Goal: Task Accomplishment & Management: Use online tool/utility

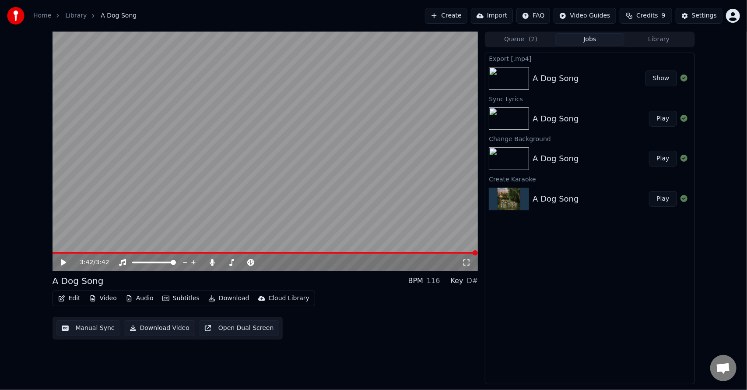
click at [569, 71] on div "A Dog Song Show" at bounding box center [589, 78] width 209 height 30
click at [676, 77] on button "Show" at bounding box center [662, 78] width 32 height 16
click at [78, 297] on button "Edit" at bounding box center [69, 298] width 29 height 12
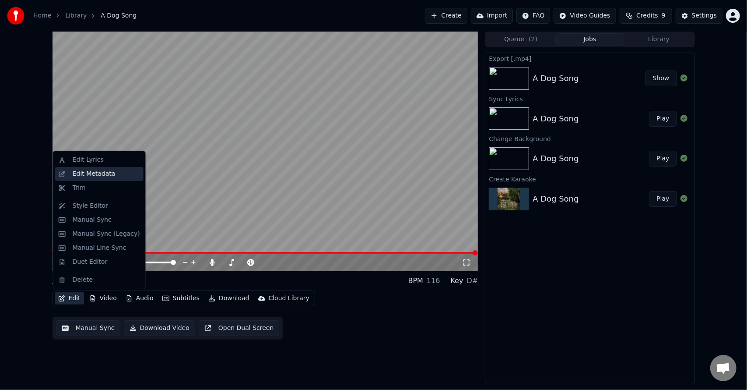
click at [103, 171] on div "Edit Metadata" at bounding box center [94, 173] width 43 height 9
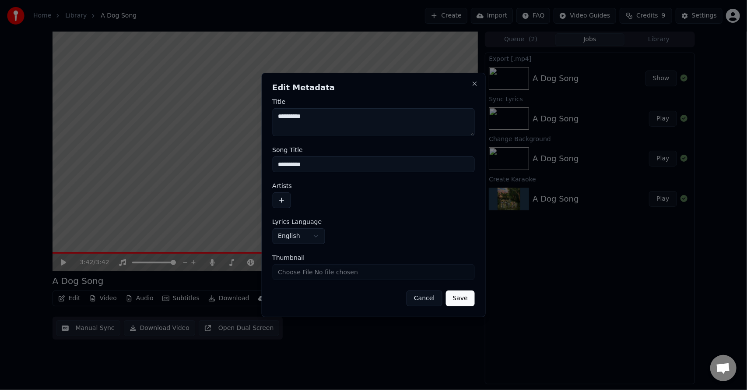
click at [282, 194] on button "button" at bounding box center [281, 200] width 18 height 16
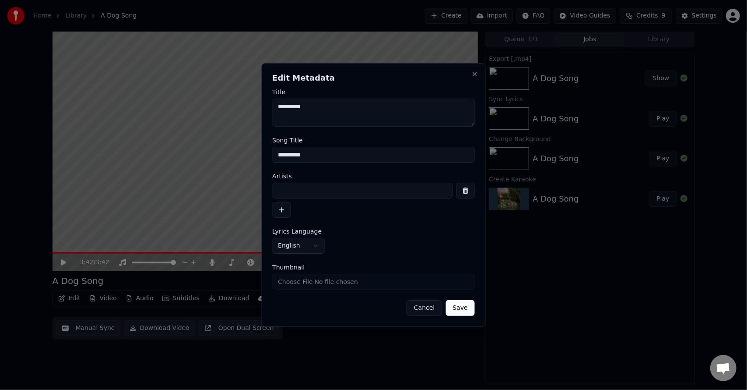
click at [282, 194] on input at bounding box center [362, 191] width 181 height 16
type input "***"
click at [465, 303] on button "Save" at bounding box center [460, 308] width 29 height 16
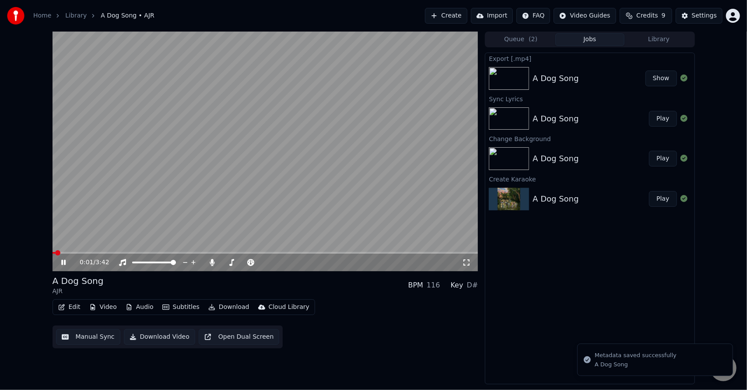
click at [221, 305] on button "Download" at bounding box center [229, 307] width 48 height 12
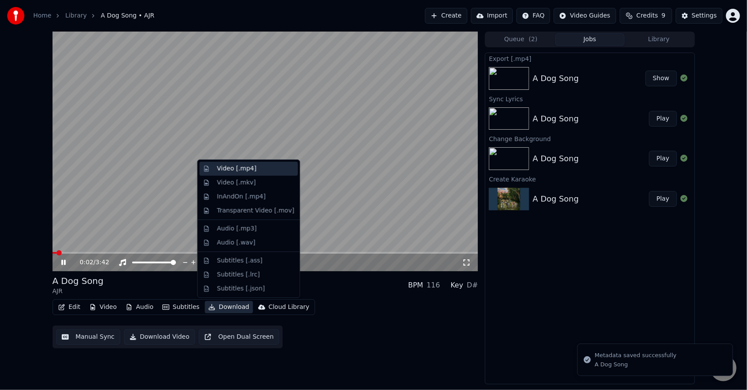
click at [229, 168] on div "Video [.mp4]" at bounding box center [236, 168] width 39 height 9
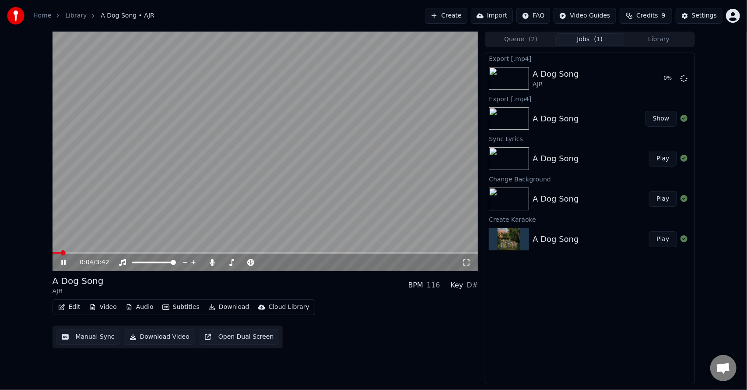
click at [236, 171] on video at bounding box center [266, 151] width 426 height 239
click at [40, 18] on link "Home" at bounding box center [42, 15] width 18 height 9
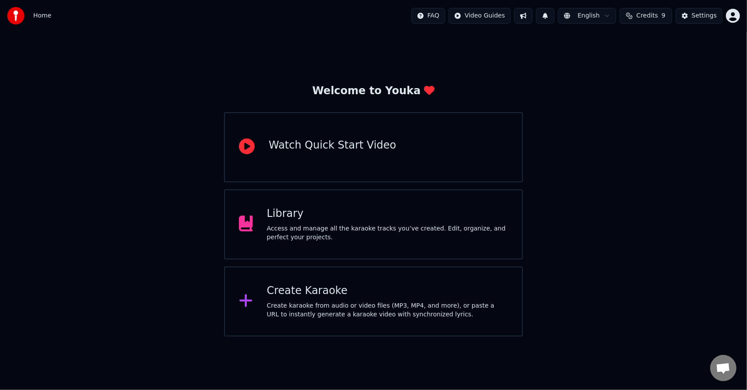
click at [409, 298] on div "Create Karaoke Create karaoke from audio or video files (MP3, MP4, and more), o…" at bounding box center [387, 301] width 241 height 35
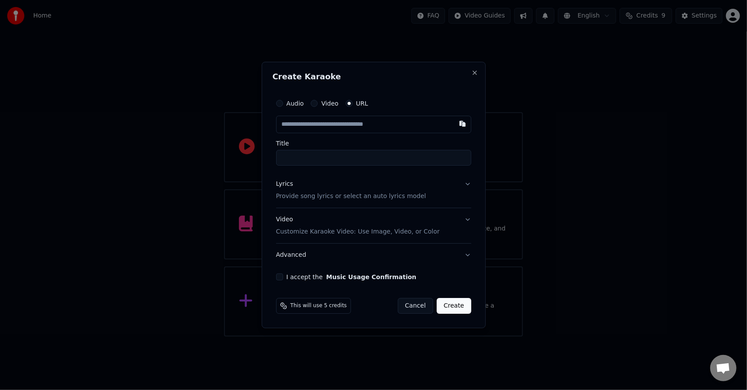
paste input "**********"
type input "**********"
click at [383, 161] on input "**********" at bounding box center [373, 158] width 195 height 16
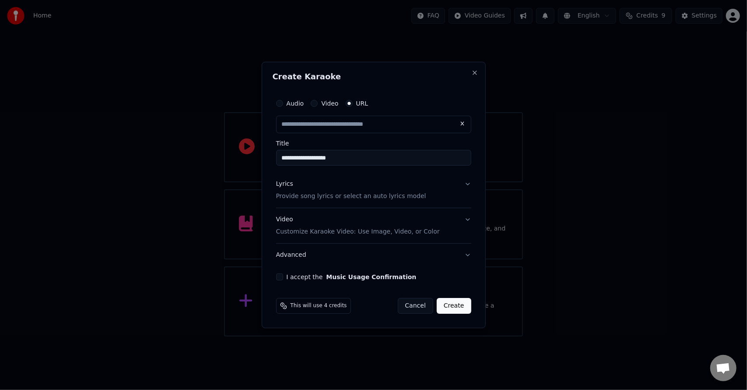
type input "**********"
type input "****"
click at [404, 170] on div "**********" at bounding box center [374, 187] width 202 height 193
click at [424, 184] on button "Lyrics Provide song lyrics or select an auto lyrics model" at bounding box center [373, 189] width 195 height 35
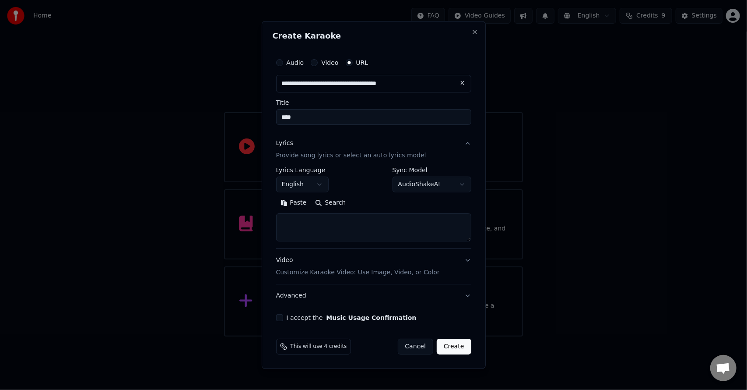
click at [329, 199] on button "Search" at bounding box center [330, 203] width 39 height 14
click at [442, 263] on button "Video Customize Karaoke Video: Use Image, Video, or Color" at bounding box center [373, 266] width 195 height 35
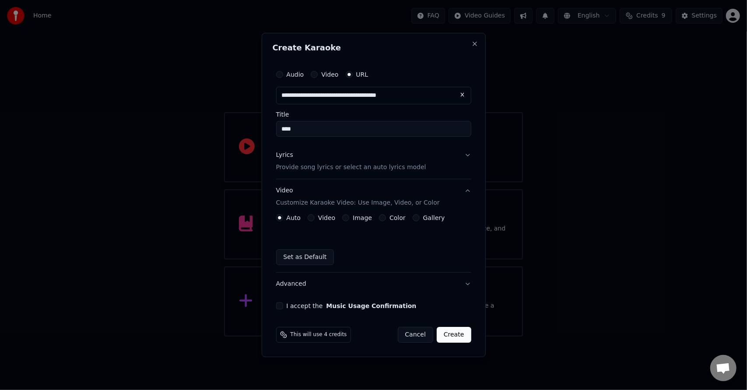
click at [379, 216] on button "Color" at bounding box center [382, 217] width 7 height 7
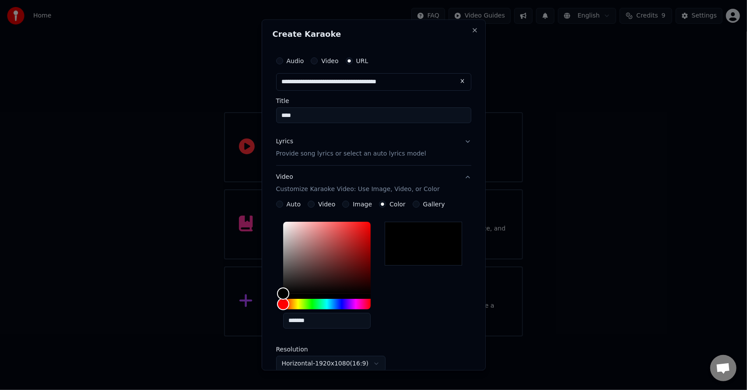
click at [393, 155] on p "Provide song lyrics or select an auto lyrics model" at bounding box center [351, 153] width 150 height 9
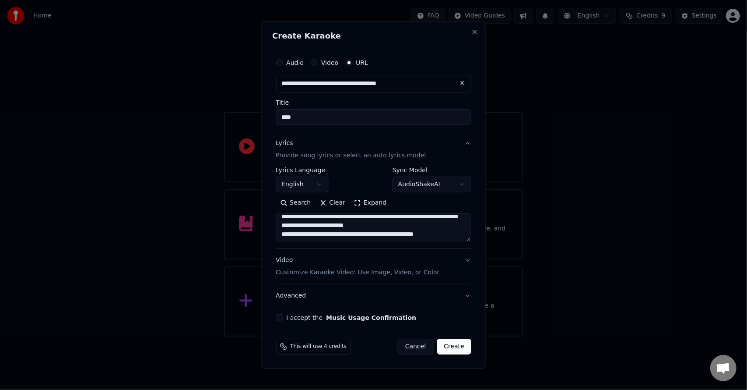
scroll to position [110, 0]
click at [401, 232] on textarea at bounding box center [374, 227] width 196 height 28
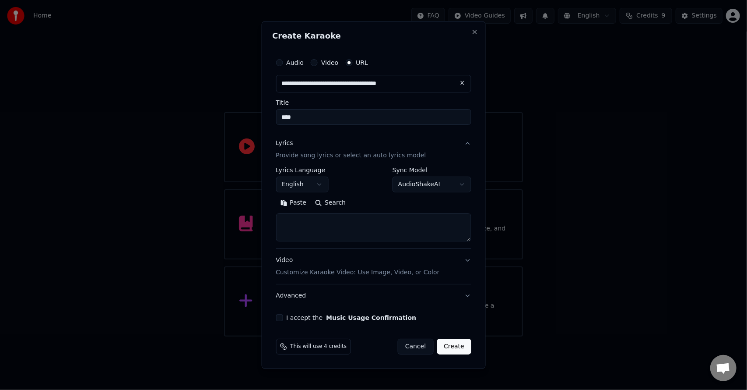
scroll to position [0, 0]
type textarea "**********"
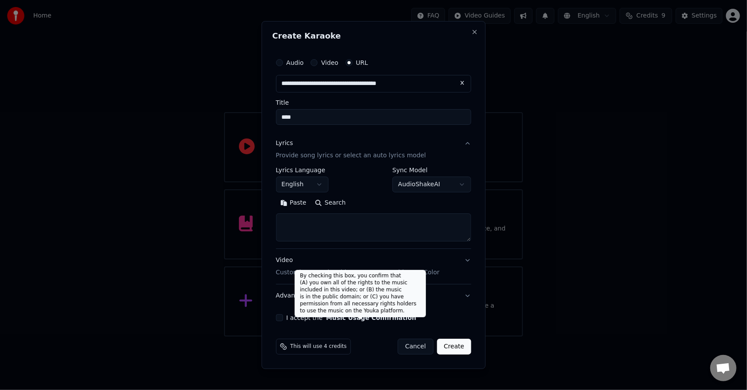
paste textarea "**********"
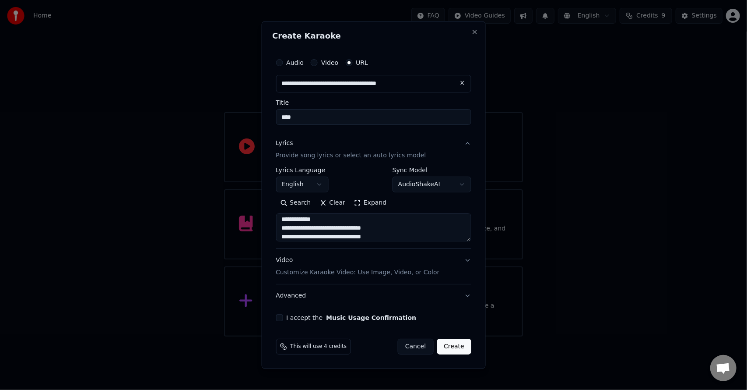
scroll to position [523, 0]
click at [325, 223] on textarea at bounding box center [374, 227] width 196 height 28
click at [310, 230] on textarea at bounding box center [374, 227] width 196 height 28
drag, startPoint x: 318, startPoint y: 233, endPoint x: 283, endPoint y: 227, distance: 36.0
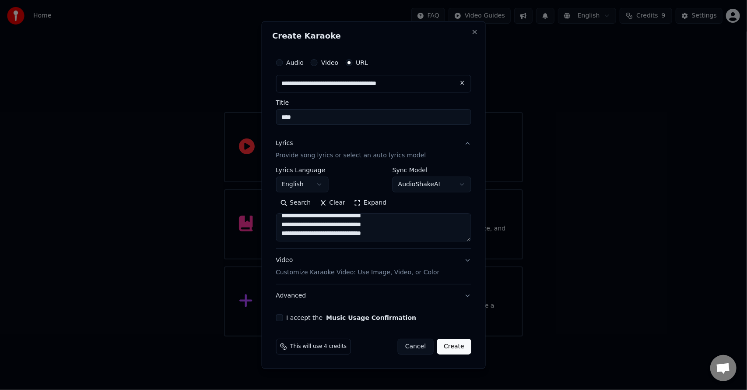
click at [283, 227] on textarea at bounding box center [374, 227] width 196 height 28
click at [326, 231] on textarea at bounding box center [374, 227] width 196 height 28
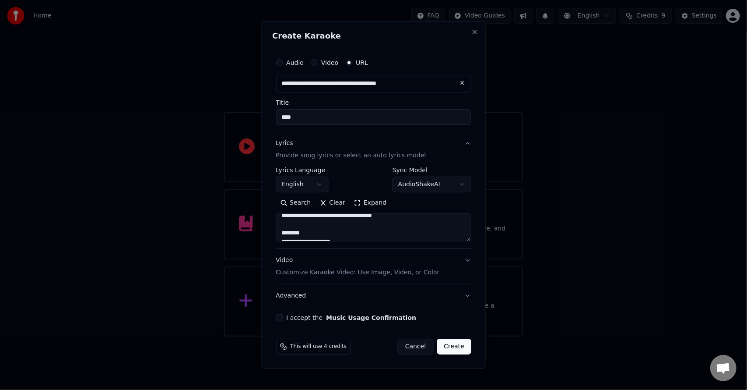
click at [326, 231] on textarea at bounding box center [374, 227] width 196 height 28
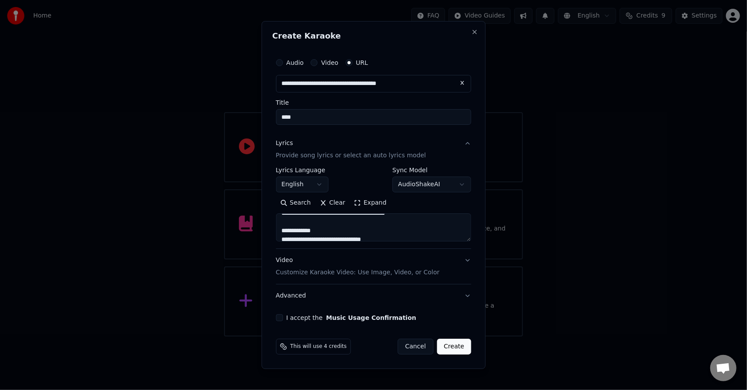
scroll to position [183, 0]
click at [320, 231] on textarea at bounding box center [374, 227] width 196 height 28
click at [317, 220] on textarea at bounding box center [374, 227] width 196 height 28
click at [317, 228] on textarea at bounding box center [374, 227] width 196 height 28
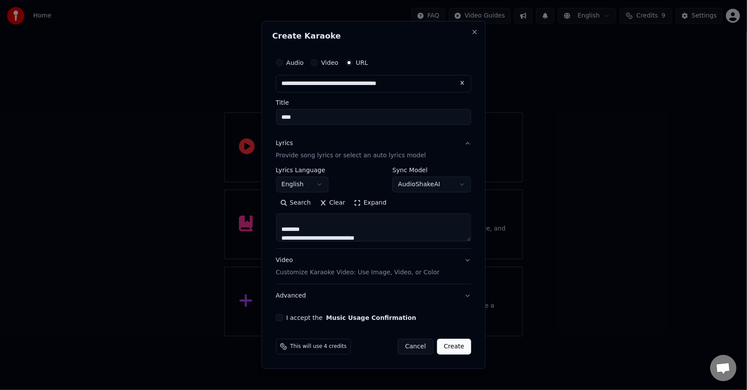
scroll to position [62, 0]
click at [317, 228] on textarea at bounding box center [374, 227] width 196 height 28
click at [316, 221] on textarea at bounding box center [374, 227] width 196 height 28
type textarea "**********"
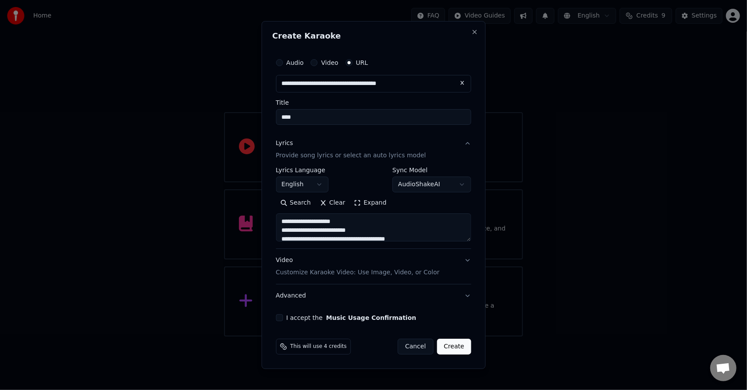
click at [406, 262] on div "Video Customize Karaoke Video: Use Image, Video, or Color" at bounding box center [358, 266] width 164 height 21
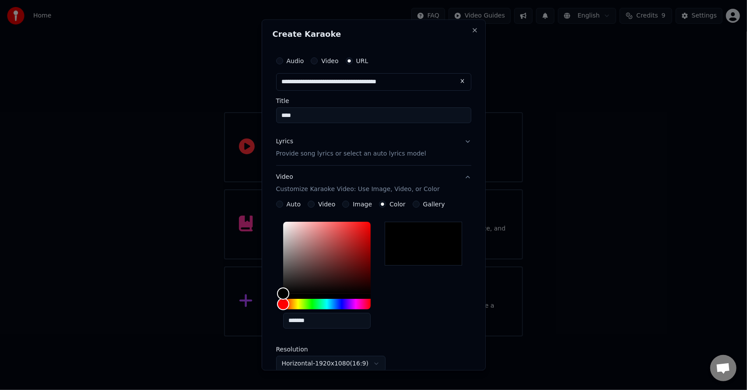
scroll to position [126, 0]
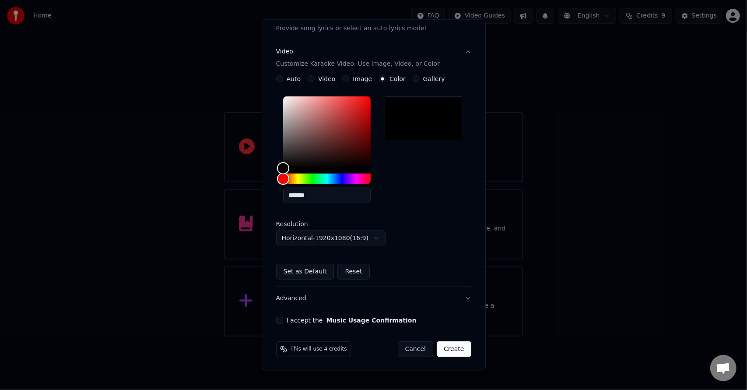
click at [281, 322] on button "I accept the Music Usage Confirmation" at bounding box center [279, 319] width 7 height 7
click at [453, 348] on button "Create" at bounding box center [454, 349] width 35 height 16
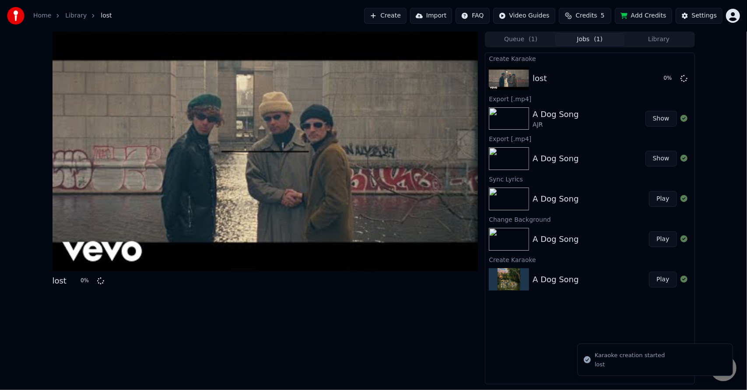
click at [711, 110] on div "lost 0 % Queue ( 1 ) Jobs ( 1 ) Library Create Karaoke lost 0 % Export [.mp4] A…" at bounding box center [373, 208] width 747 height 352
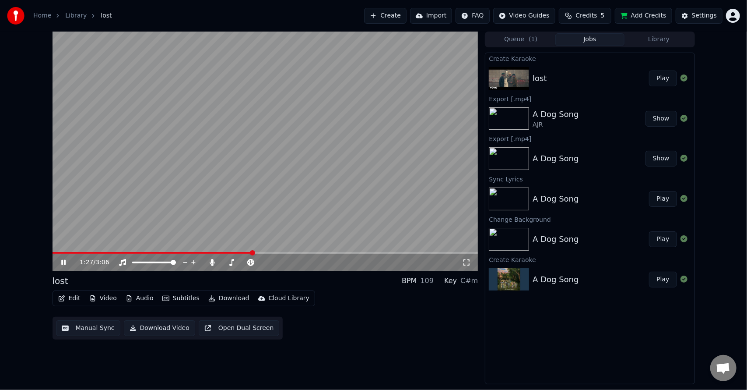
click at [306, 126] on video at bounding box center [266, 151] width 426 height 239
click at [53, 252] on span at bounding box center [53, 253] width 0 height 2
click at [176, 189] on video at bounding box center [266, 151] width 426 height 239
click at [69, 293] on button "Edit" at bounding box center [69, 298] width 29 height 12
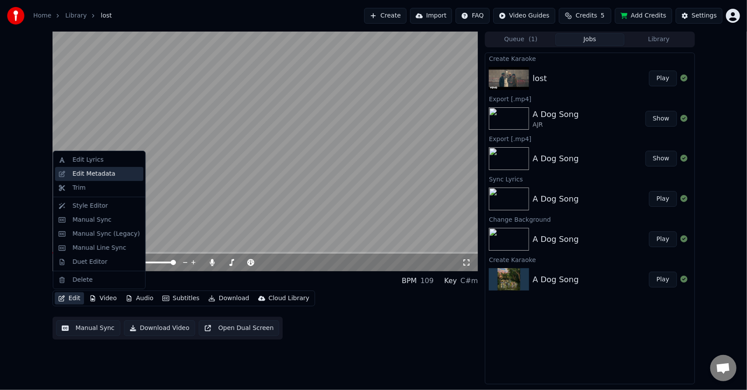
click at [106, 174] on div "Edit Metadata" at bounding box center [94, 173] width 43 height 9
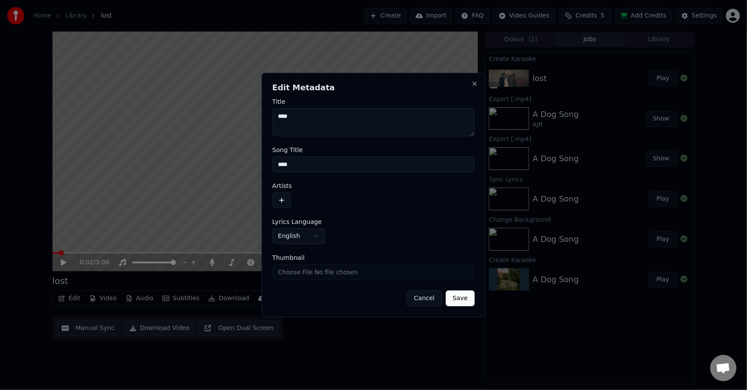
click at [277, 200] on button "button" at bounding box center [281, 200] width 18 height 16
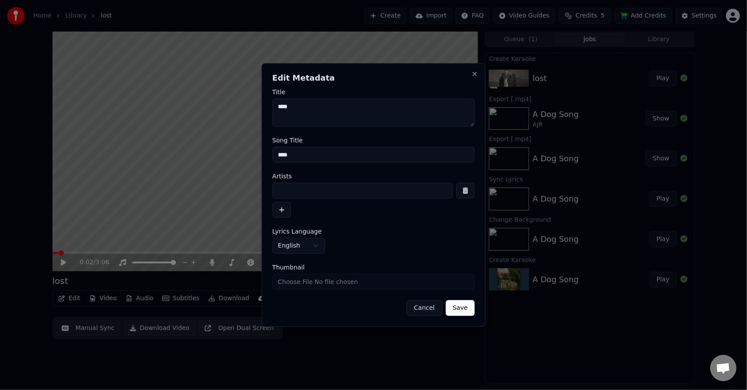
click at [297, 194] on input at bounding box center [362, 191] width 181 height 16
type input "*"
type input "**********"
click at [460, 307] on button "Save" at bounding box center [460, 308] width 29 height 16
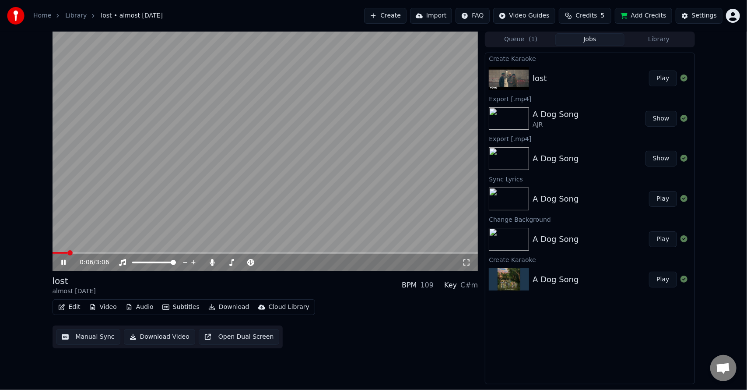
click at [43, 116] on div "0:06 / 3:06 lost almost [DATE] BPM 109 Key C#m Edit Video Audio Subtitles Downl…" at bounding box center [373, 208] width 747 height 352
click at [43, 116] on div "0:07 / 3:06 lost almost [DATE] BPM 109 Key C#m Edit Video Audio Subtitles Downl…" at bounding box center [373, 208] width 747 height 352
click at [43, 116] on div "0:08 / 3:06 lost almost [DATE] BPM 109 Key C#m Edit Video Audio Subtitles Downl…" at bounding box center [373, 208] width 747 height 352
click at [185, 160] on video at bounding box center [266, 151] width 426 height 239
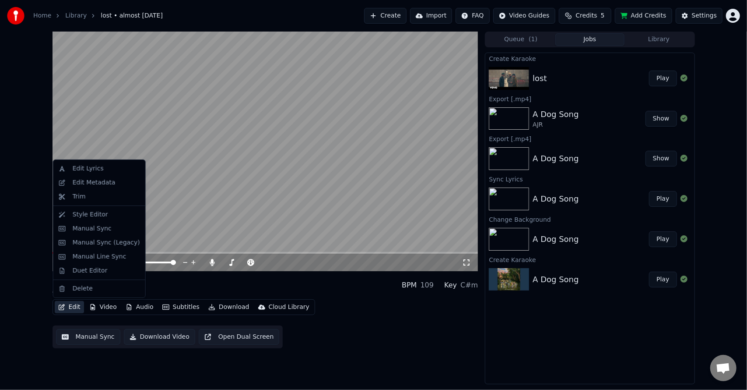
click at [58, 313] on button "Edit" at bounding box center [69, 307] width 29 height 12
click at [101, 214] on div "Style Editor" at bounding box center [90, 214] width 35 height 9
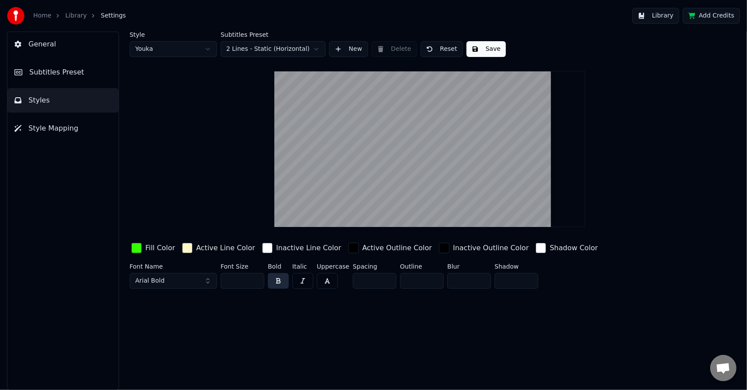
click at [137, 251] on div "button" at bounding box center [136, 247] width 11 height 11
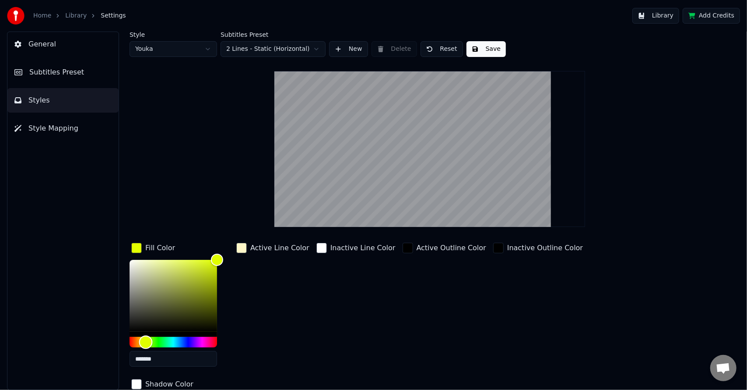
drag, startPoint x: 152, startPoint y: 343, endPoint x: 146, endPoint y: 341, distance: 6.7
click at [146, 341] on div "Hue" at bounding box center [146, 342] width 14 height 14
click at [190, 263] on div "Color" at bounding box center [174, 296] width 88 height 72
type input "*******"
click at [198, 260] on div "Color" at bounding box center [174, 296] width 88 height 72
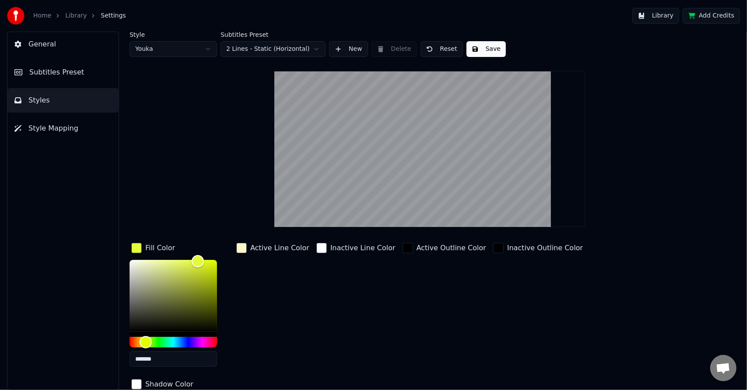
click at [207, 234] on div "Style Youka Subtitles Preset 2 Lines - Static (Horizontal) New Delete Reset Sav…" at bounding box center [430, 230] width 600 height 397
click at [267, 325] on div "Active Line Color" at bounding box center [273, 307] width 77 height 133
click at [254, 306] on div "Active Line Color" at bounding box center [273, 307] width 77 height 133
click at [301, 351] on div "Active Line Color" at bounding box center [273, 307] width 77 height 133
click at [242, 249] on div "button" at bounding box center [241, 247] width 11 height 11
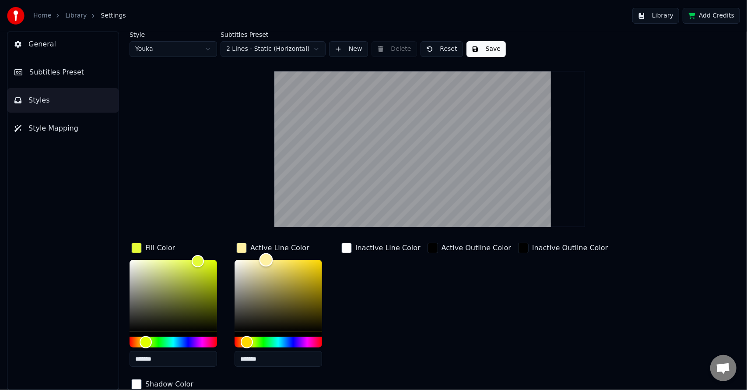
drag, startPoint x: 254, startPoint y: 257, endPoint x: 266, endPoint y: 256, distance: 11.9
click at [266, 256] on div "Color" at bounding box center [267, 260] width 14 height 14
drag, startPoint x: 266, startPoint y: 262, endPoint x: 252, endPoint y: 257, distance: 15.2
click at [252, 257] on div "Color" at bounding box center [251, 260] width 14 height 14
type input "*******"
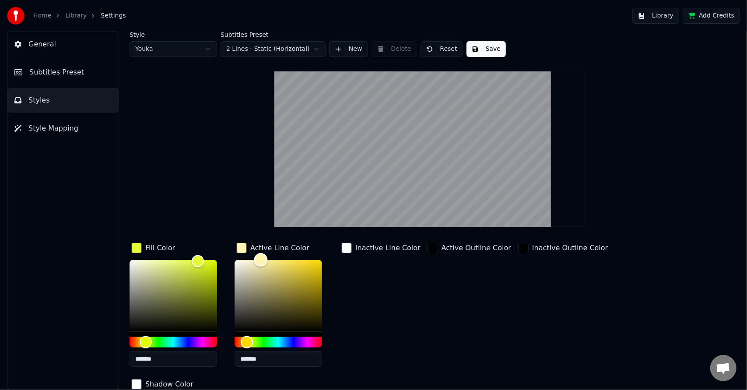
drag, startPoint x: 252, startPoint y: 257, endPoint x: 261, endPoint y: 258, distance: 9.2
click at [261, 258] on div "Color" at bounding box center [261, 260] width 14 height 14
click at [381, 288] on div "Inactive Line Color" at bounding box center [381, 307] width 83 height 133
click at [484, 57] on div "Style Youka Subtitles Preset 2 Lines - Static (Horizontal) New Delete Reset Sav…" at bounding box center [430, 230] width 600 height 397
click at [484, 49] on button "Save" at bounding box center [486, 49] width 39 height 16
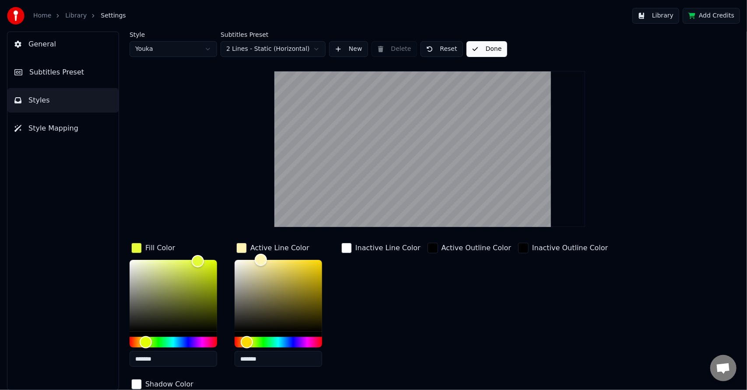
click at [477, 50] on button "Done" at bounding box center [487, 49] width 41 height 16
click at [69, 16] on link "Library" at bounding box center [75, 15] width 21 height 9
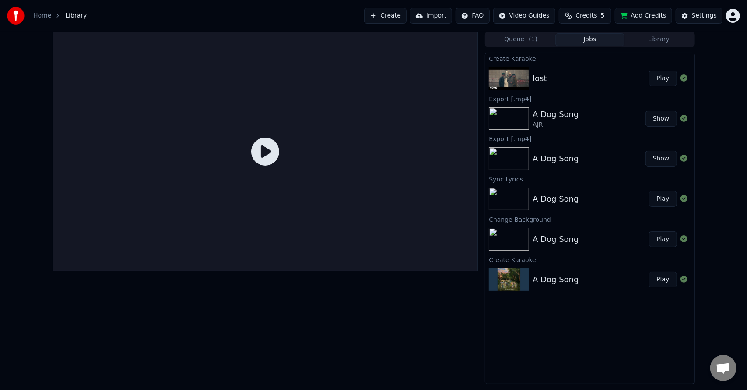
click at [262, 144] on icon at bounding box center [265, 151] width 28 height 28
click at [671, 75] on button "Play" at bounding box center [663, 78] width 28 height 16
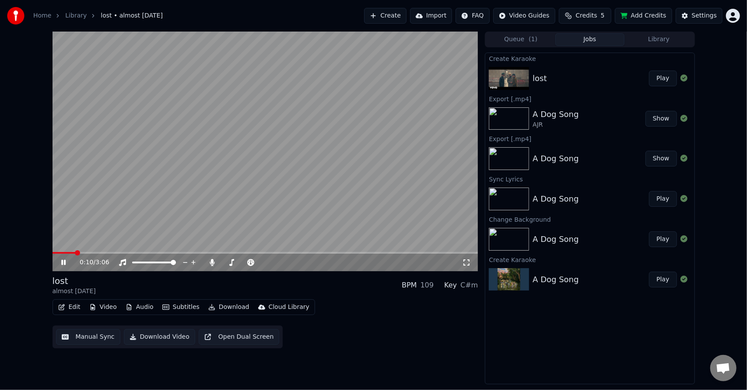
click at [74, 253] on span at bounding box center [266, 253] width 426 height 2
click at [71, 251] on video at bounding box center [266, 151] width 426 height 239
click at [69, 250] on video at bounding box center [266, 151] width 426 height 239
click at [72, 249] on video at bounding box center [266, 151] width 426 height 239
click at [68, 251] on video at bounding box center [266, 151] width 426 height 239
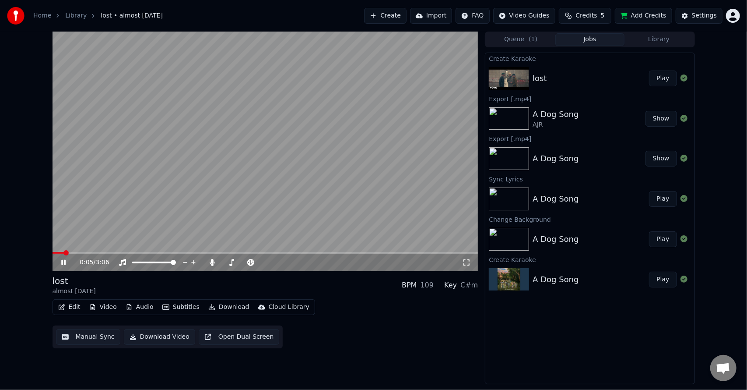
click at [55, 252] on span at bounding box center [58, 253] width 11 height 2
click at [5, 137] on div "0:02 / 3:06 lost almost [DATE] BPM 109 Key C#m Edit Video Audio Subtitles Downl…" at bounding box center [373, 208] width 747 height 352
click at [27, 128] on div "0:03 / 3:06 lost almost [DATE] BPM 109 Key C#m Edit Video Audio Subtitles Downl…" at bounding box center [373, 208] width 747 height 352
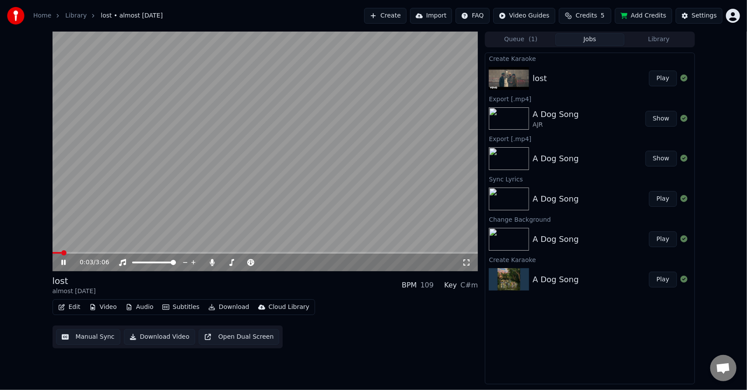
click at [27, 128] on div "0:04 / 3:06 lost almost [DATE] BPM 109 Key C#m Edit Video Audio Subtitles Downl…" at bounding box center [373, 208] width 747 height 352
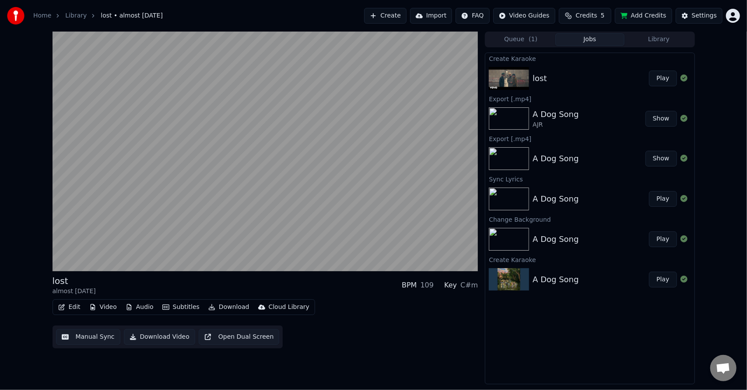
click at [27, 128] on div "lost almost [DATE] BPM 109 Key C#m Edit Video Audio Subtitles Download Cloud Li…" at bounding box center [373, 208] width 747 height 352
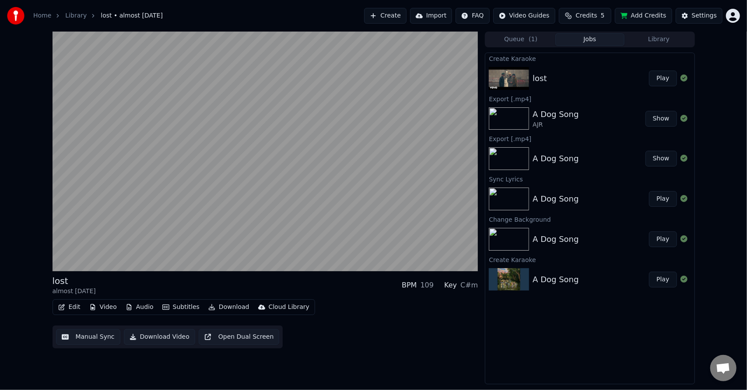
click at [27, 128] on div "lost almost [DATE] BPM 109 Key C#m Edit Video Audio Subtitles Download Cloud Li…" at bounding box center [373, 208] width 747 height 352
drag, startPoint x: 27, startPoint y: 128, endPoint x: 31, endPoint y: 133, distance: 5.9
click at [31, 133] on div "lost almost [DATE] BPM 109 Key C#m Edit Video Audio Subtitles Download Cloud Li…" at bounding box center [373, 208] width 747 height 352
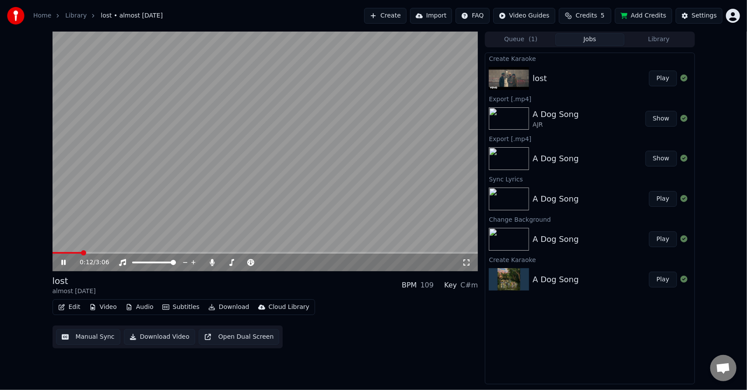
click at [197, 152] on video at bounding box center [266, 151] width 426 height 239
